Goal: Task Accomplishment & Management: Manage account settings

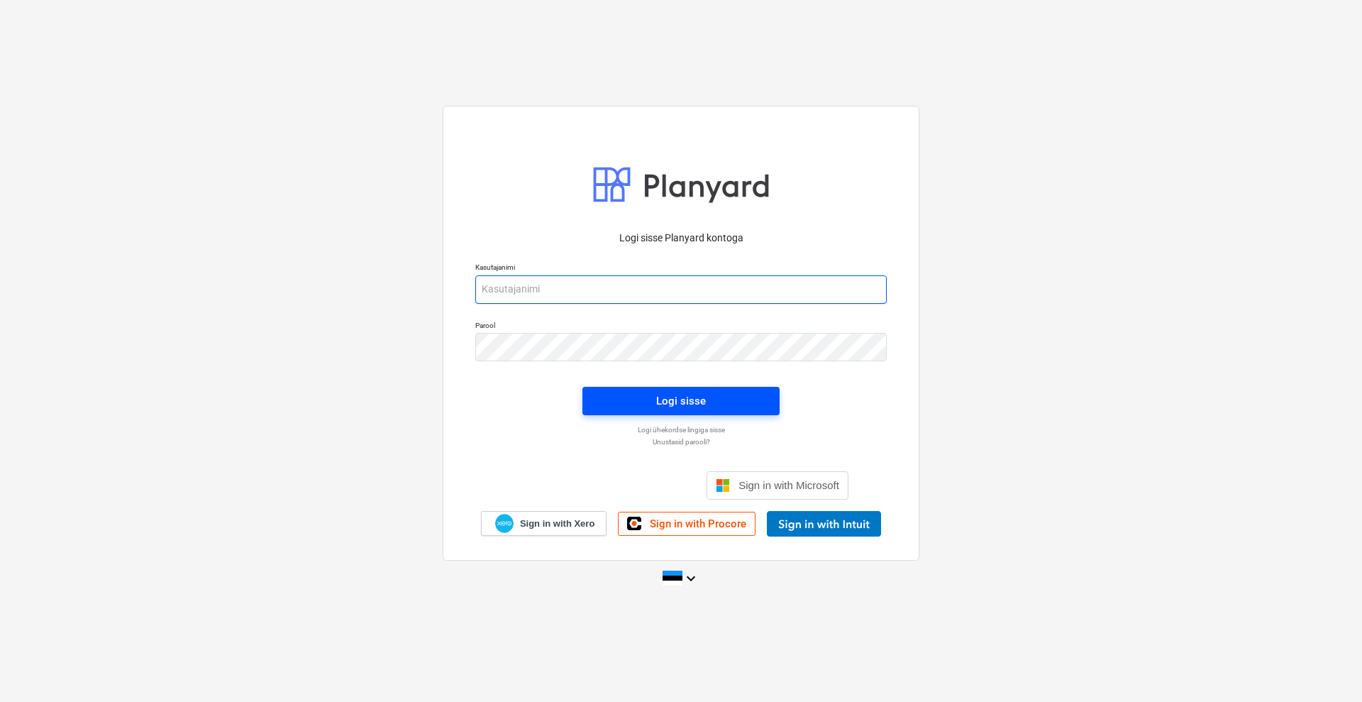
type input "[EMAIL_ADDRESS][DOMAIN_NAME]"
click at [706, 399] on span "Logi sisse" at bounding box center [680, 401] width 163 height 18
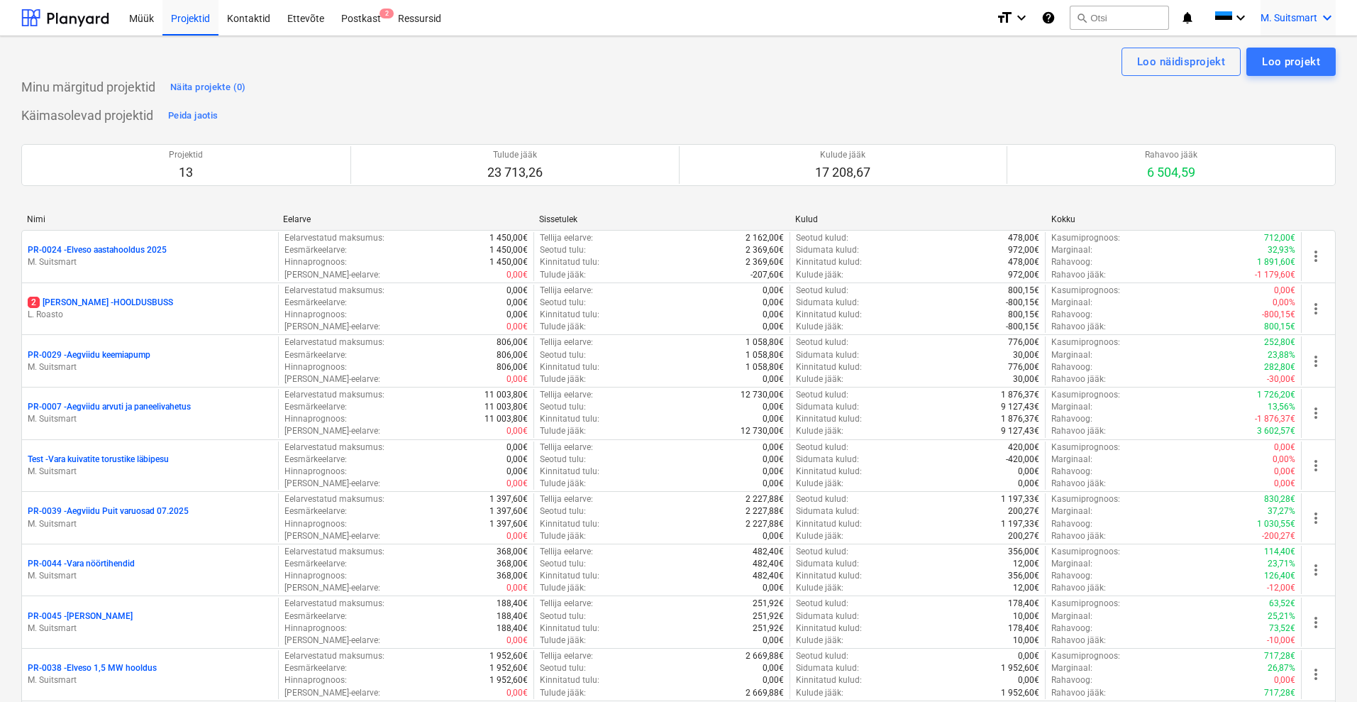
click at [1278, 20] on span "M. Suitsmart" at bounding box center [1289, 17] width 57 height 11
click at [1253, 63] on div "MS Novel Engineering OÜ" at bounding box center [1267, 60] width 121 height 20
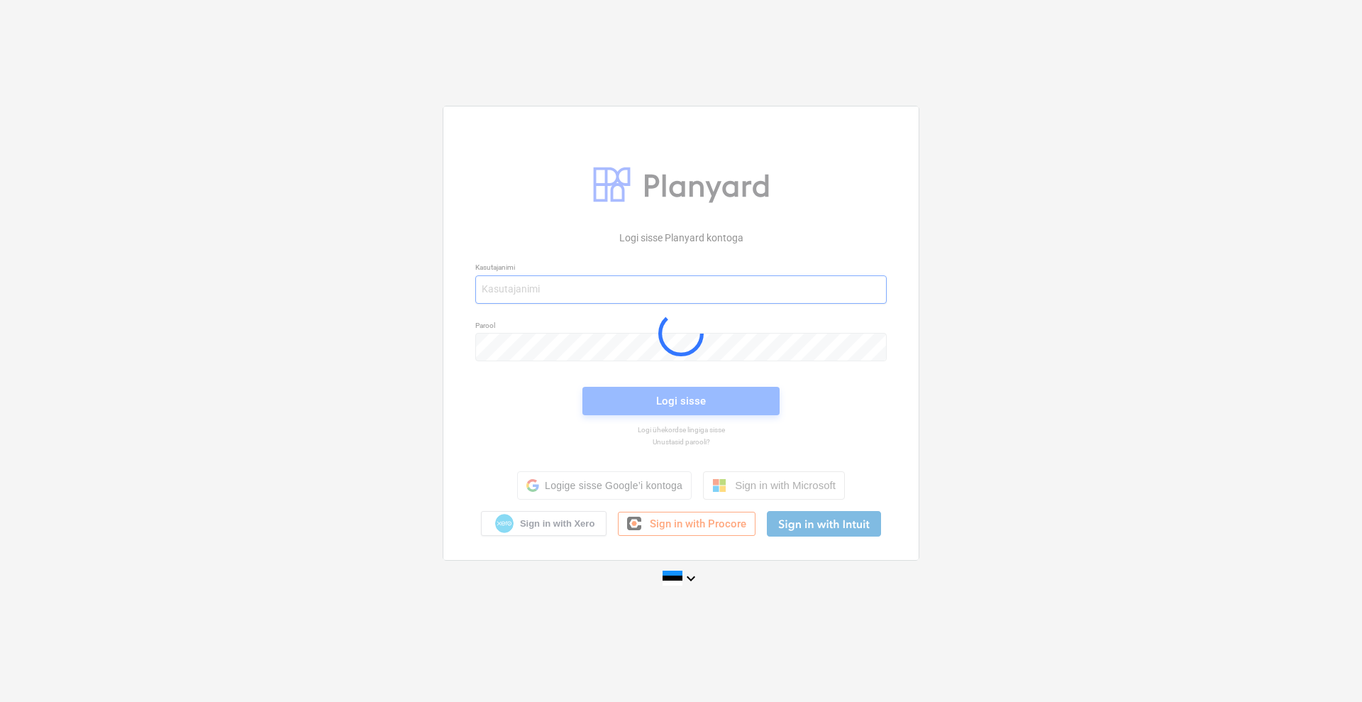
type input "[EMAIL_ADDRESS][DOMAIN_NAME]"
